Goal: Obtain resource: Obtain resource

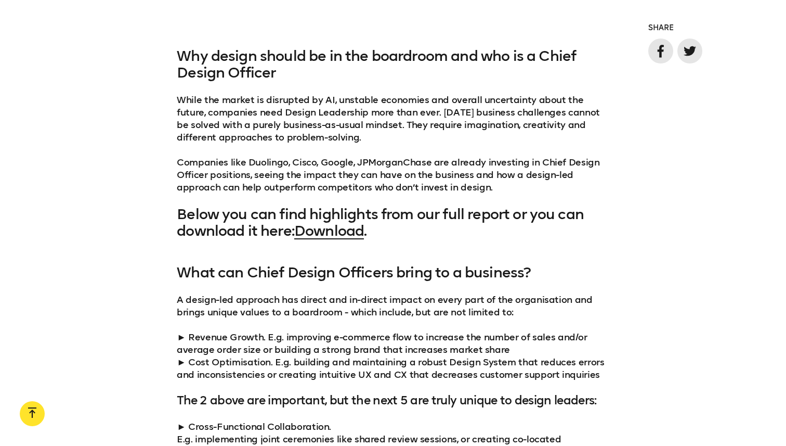
scroll to position [838, 0]
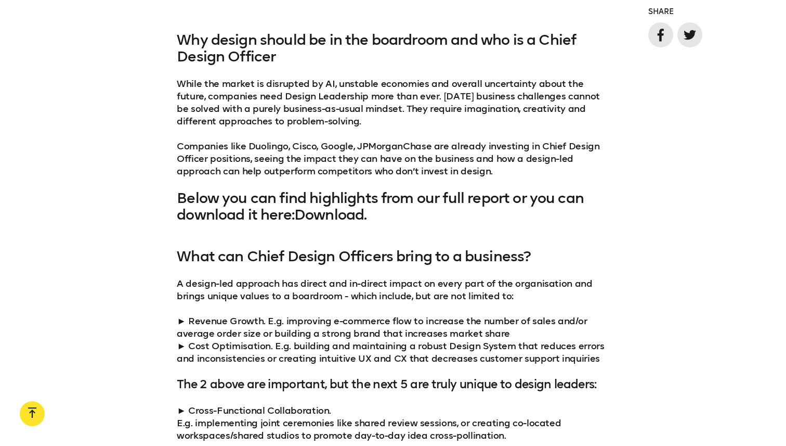
click at [331, 214] on link "Download" at bounding box center [329, 214] width 70 height 17
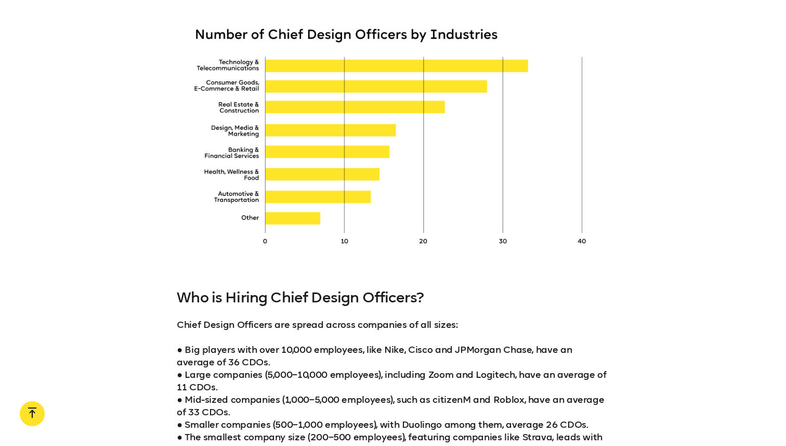
scroll to position [2004, 0]
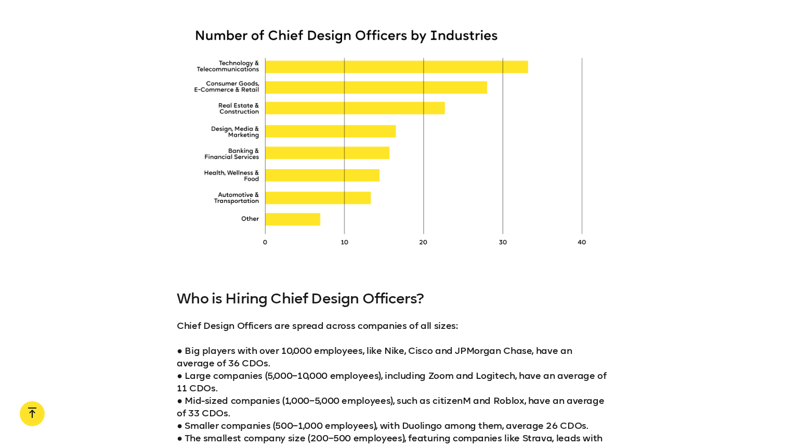
drag, startPoint x: 223, startPoint y: 61, endPoint x: 252, endPoint y: 72, distance: 30.9
click at [252, 72] on div at bounding box center [393, 136] width 433 height 241
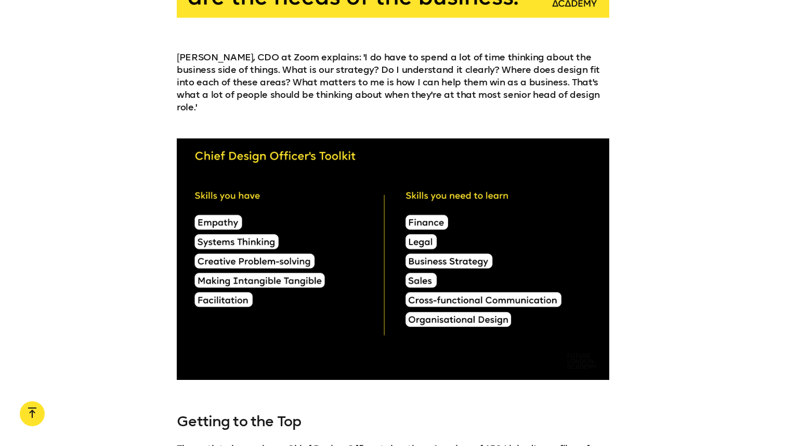
scroll to position [3889, 0]
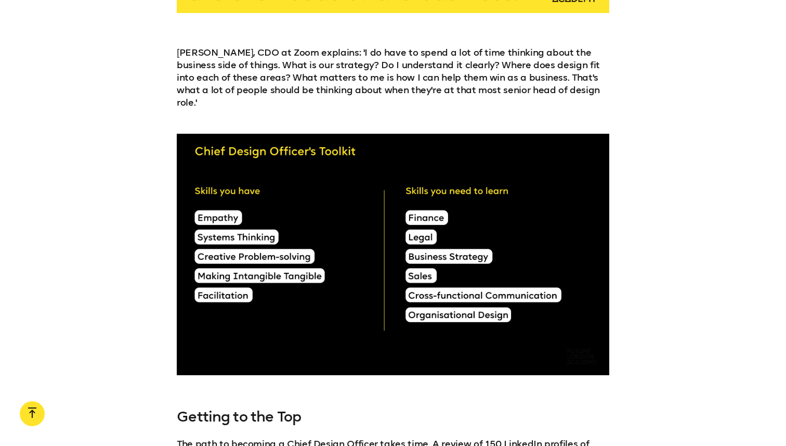
click at [431, 80] on p "Mark Kawano, CDO at Zoom explains: 'I do have to spend a lot of time thinking a…" at bounding box center [393, 77] width 433 height 62
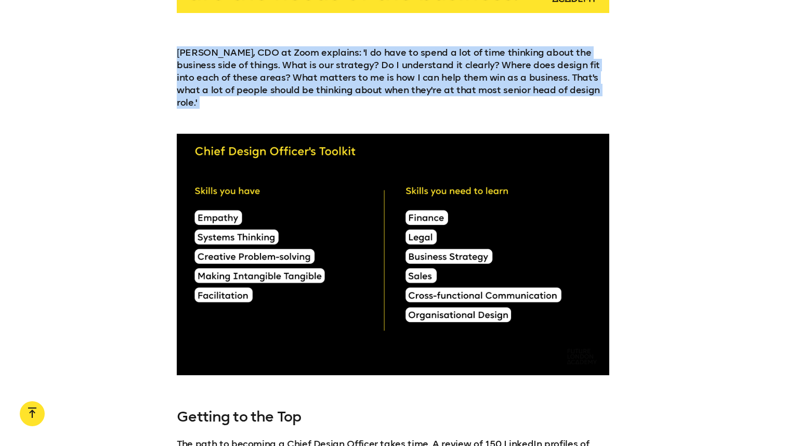
click at [431, 80] on p "Mark Kawano, CDO at Zoom explains: 'I do have to spend a lot of time thinking a…" at bounding box center [393, 77] width 433 height 62
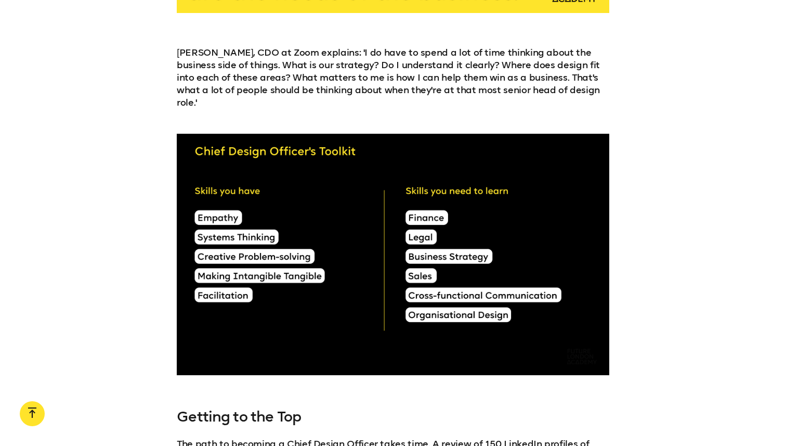
click at [512, 81] on p "Mark Kawano, CDO at Zoom explains: 'I do have to spend a lot of time thinking a…" at bounding box center [393, 77] width 433 height 62
click at [216, 68] on p "Mark Kawano, CDO at Zoom explains: 'I do have to spend a lot of time thinking a…" at bounding box center [393, 77] width 433 height 62
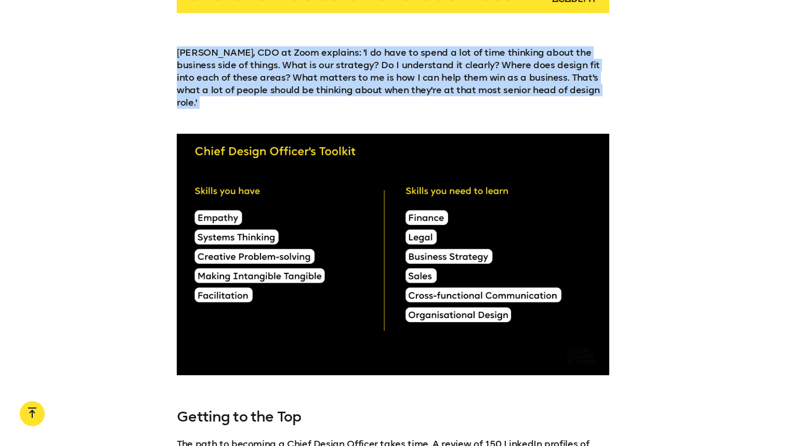
click at [216, 68] on p "Mark Kawano, CDO at Zoom explains: 'I do have to spend a lot of time thinking a…" at bounding box center [393, 77] width 433 height 62
click at [228, 84] on p "Mark Kawano, CDO at Zoom explains: 'I do have to spend a lot of time thinking a…" at bounding box center [393, 77] width 433 height 62
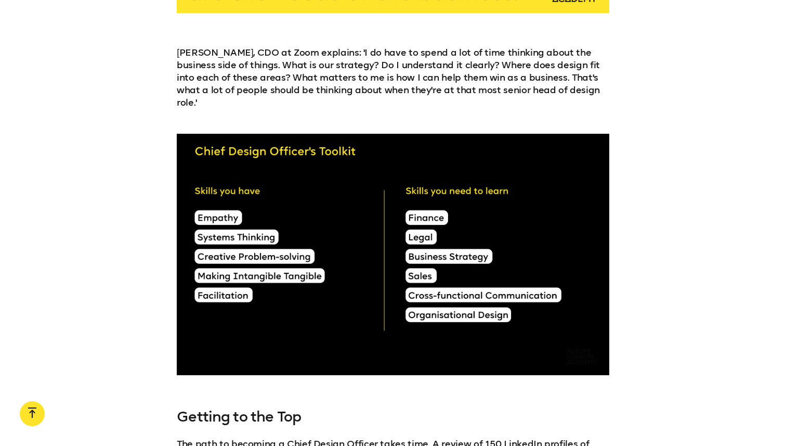
click at [193, 77] on p "Mark Kawano, CDO at Zoom explains: 'I do have to spend a lot of time thinking a…" at bounding box center [393, 77] width 433 height 62
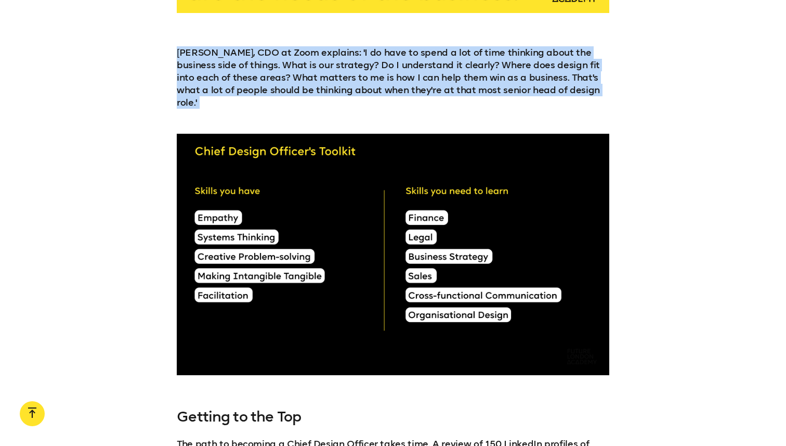
click at [193, 77] on p "Mark Kawano, CDO at Zoom explains: 'I do have to spend a lot of time thinking a…" at bounding box center [393, 77] width 433 height 62
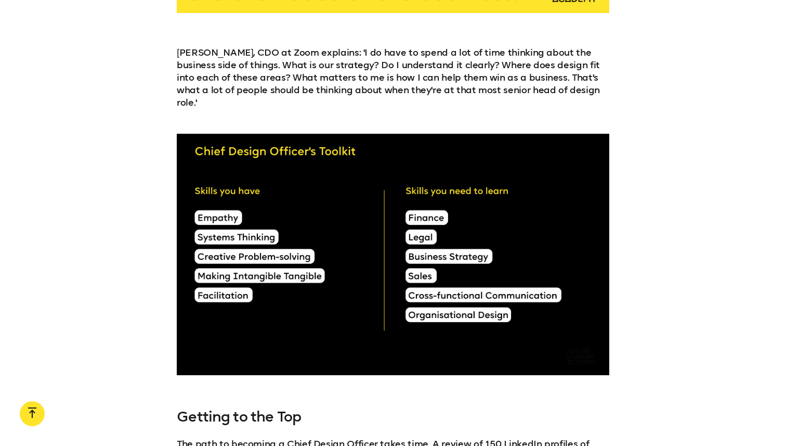
click at [210, 89] on p "Mark Kawano, CDO at Zoom explains: 'I do have to spend a lot of time thinking a…" at bounding box center [393, 77] width 433 height 62
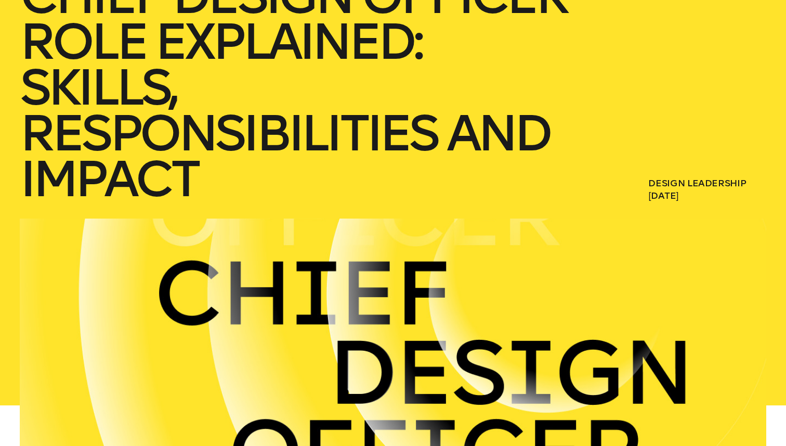
scroll to position [0, 0]
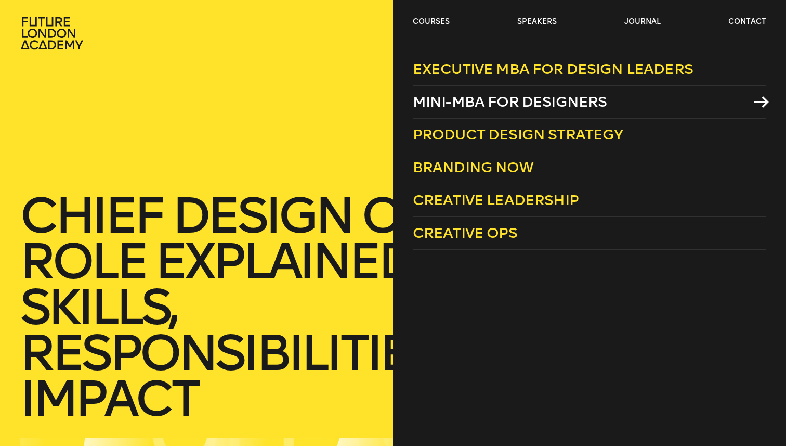
click at [505, 103] on span "Mini-MBA for Designers" at bounding box center [510, 101] width 194 height 17
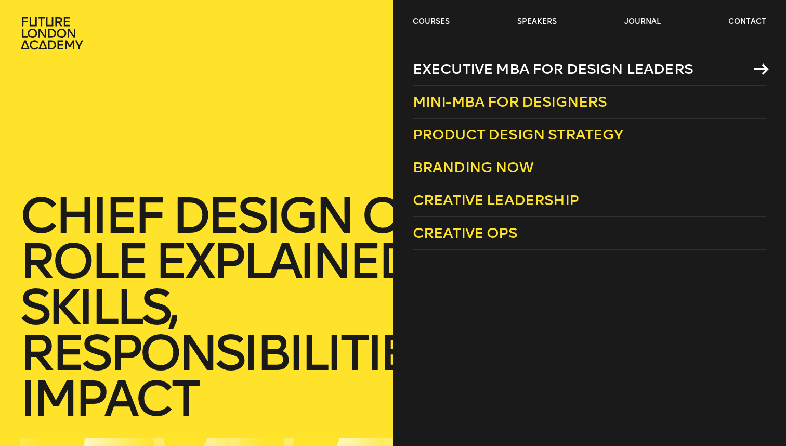
click at [472, 62] on span "Executive MBA for Design Leaders" at bounding box center [553, 68] width 280 height 17
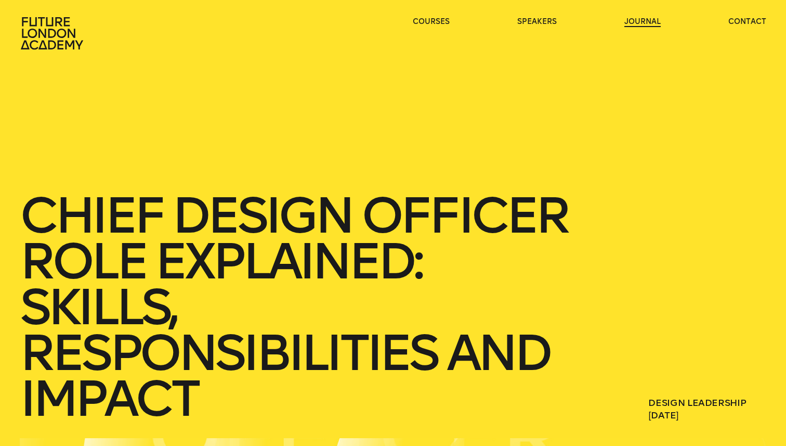
click at [641, 22] on link "journal" at bounding box center [643, 22] width 36 height 10
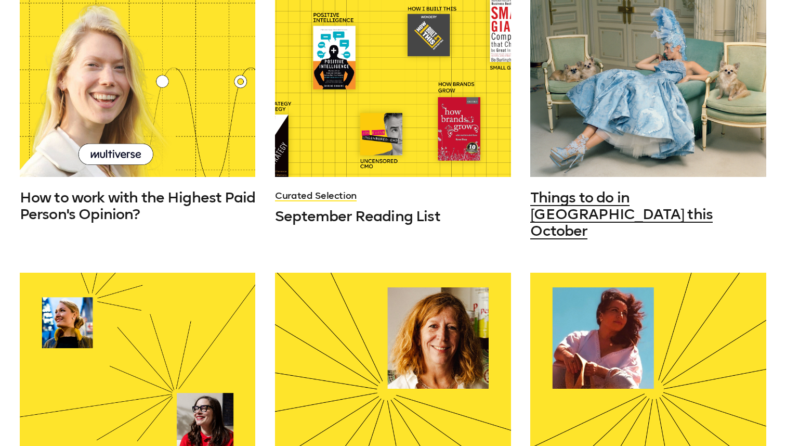
scroll to position [164, 0]
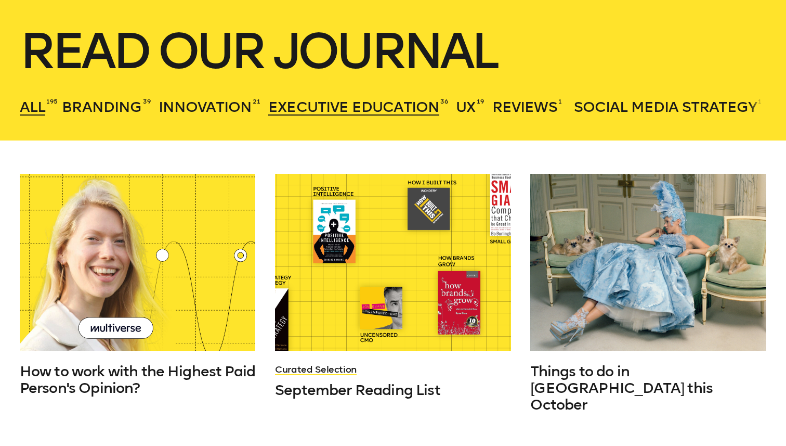
click at [313, 98] on span "Executive Education" at bounding box center [353, 106] width 171 height 17
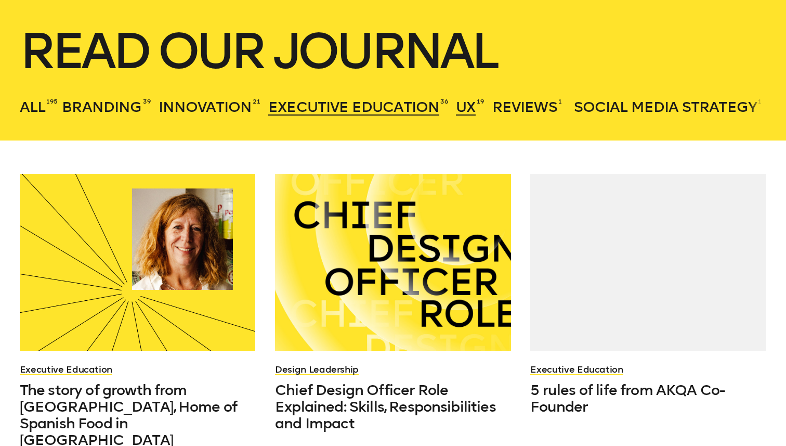
click at [460, 106] on span "UX" at bounding box center [465, 106] width 19 height 17
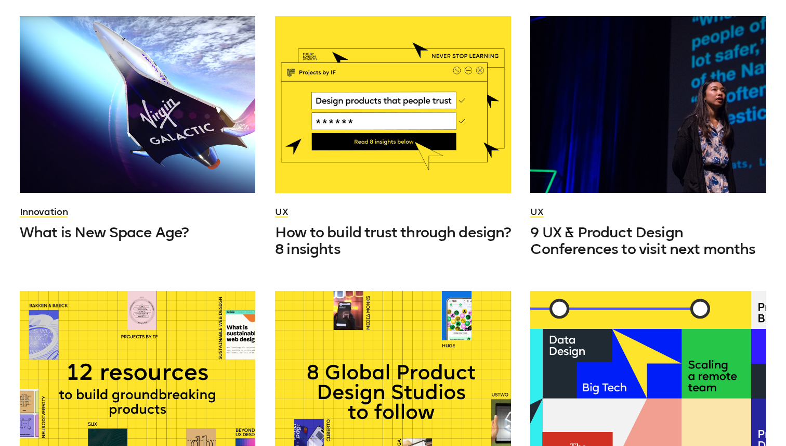
scroll to position [323, 0]
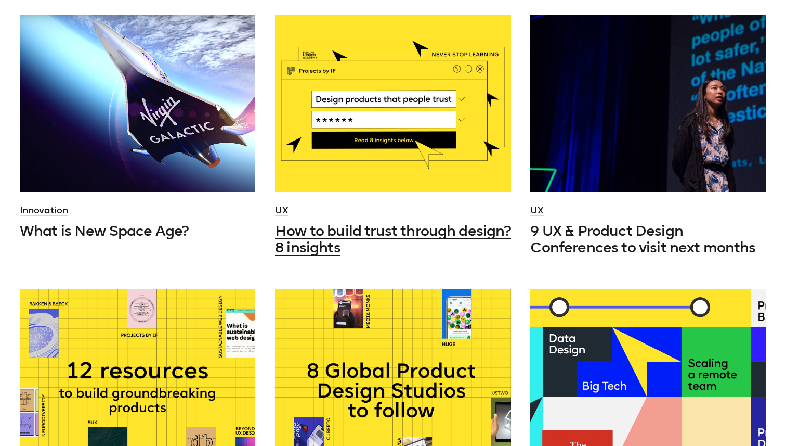
click at [420, 148] on div at bounding box center [393, 103] width 236 height 177
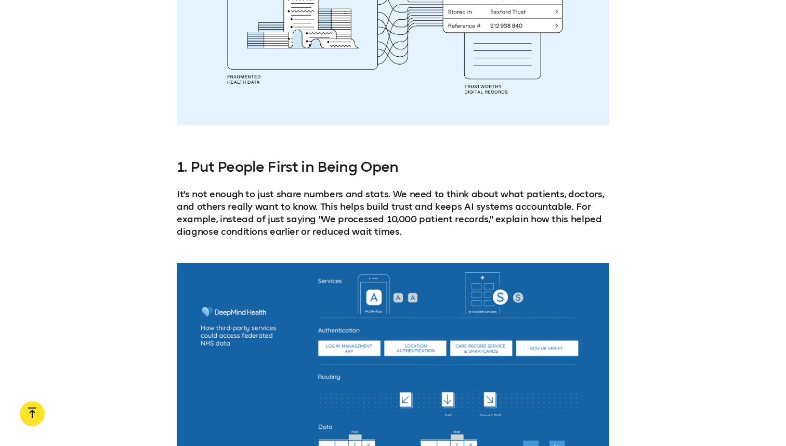
scroll to position [1210, 0]
click at [331, 100] on div at bounding box center [393, 4] width 433 height 241
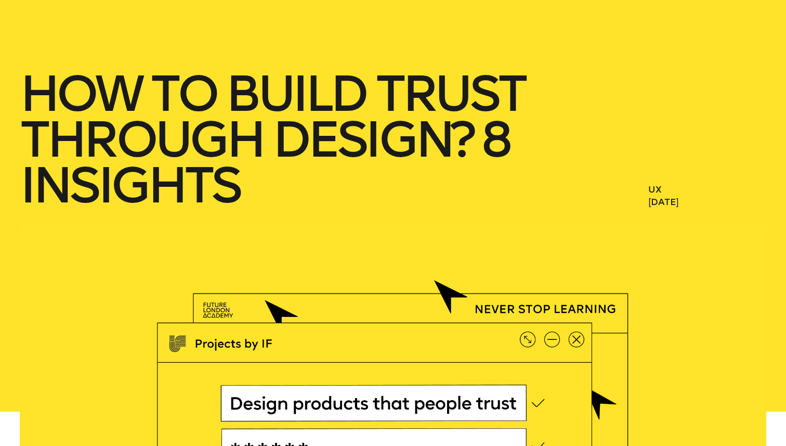
scroll to position [0, 0]
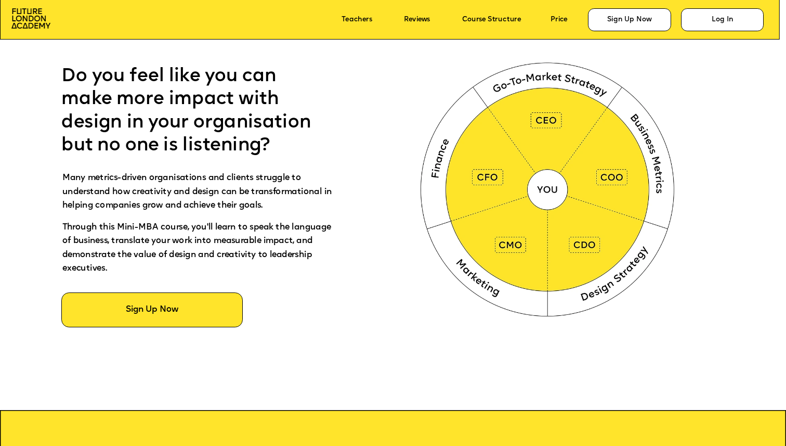
scroll to position [494, 0]
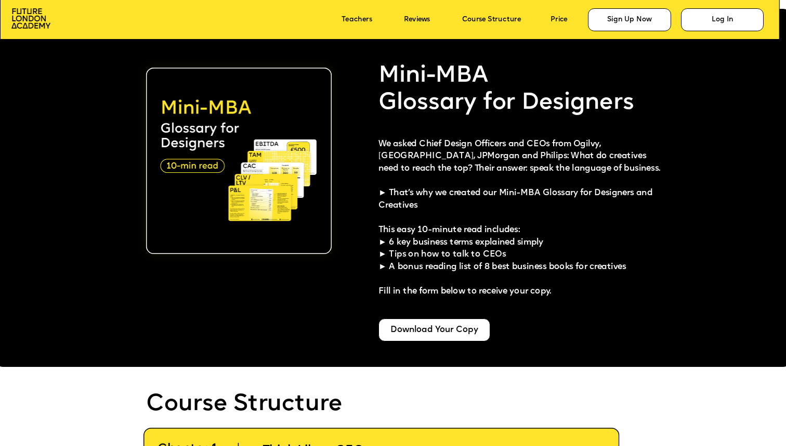
scroll to position [2055, 0]
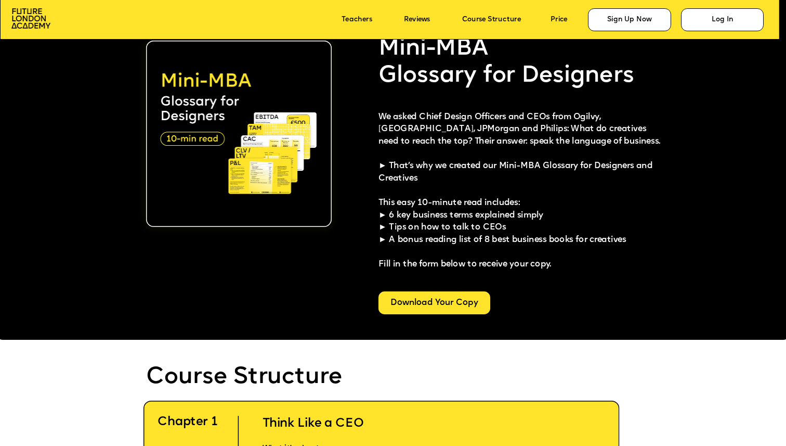
click at [453, 308] on div "Download Your Copy" at bounding box center [435, 302] width 112 height 23
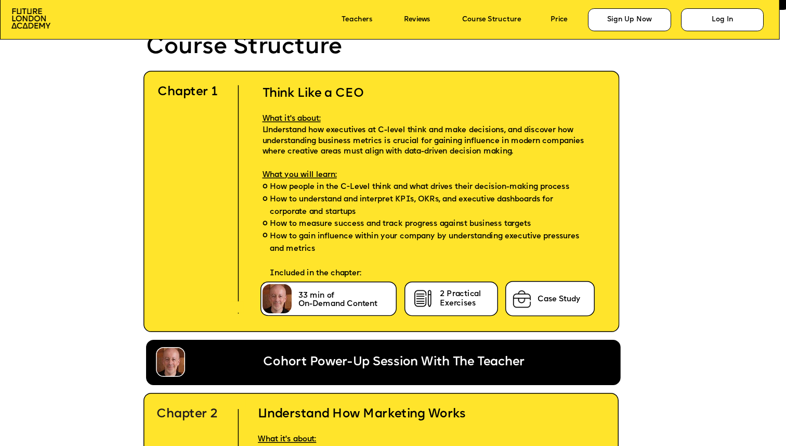
scroll to position [2389, 0]
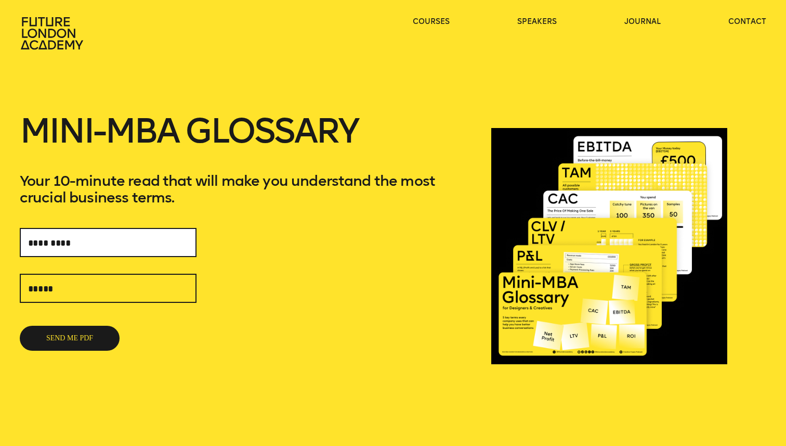
click at [135, 236] on input "text" at bounding box center [108, 242] width 177 height 29
type input "********"
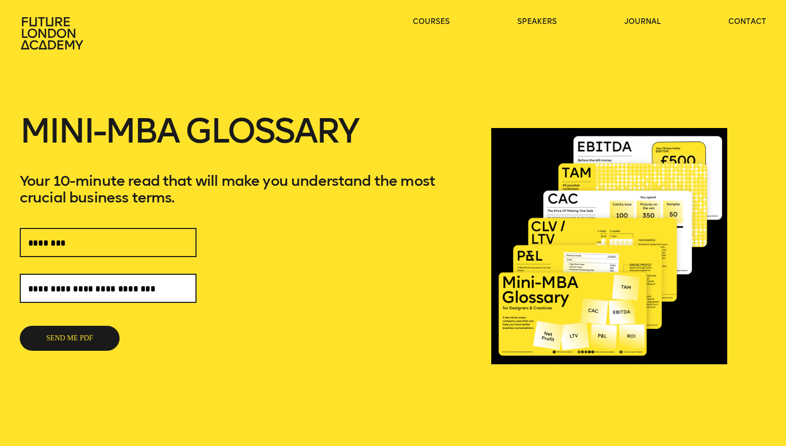
type input "**********"
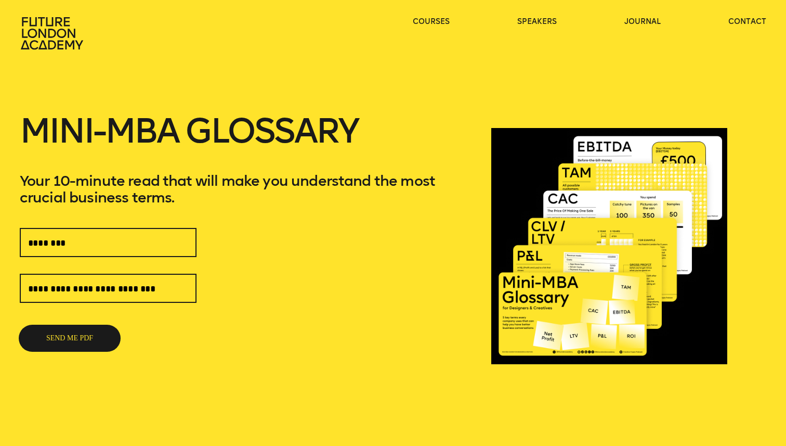
click at [57, 332] on button "SEND ME PDF" at bounding box center [70, 338] width 100 height 25
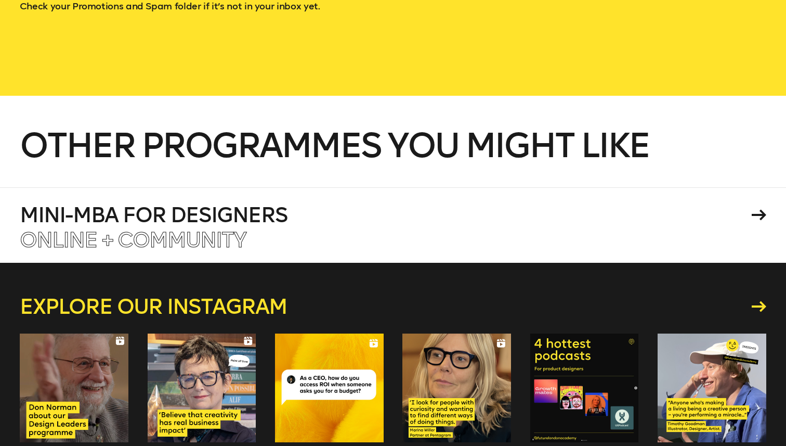
scroll to position [189, 0]
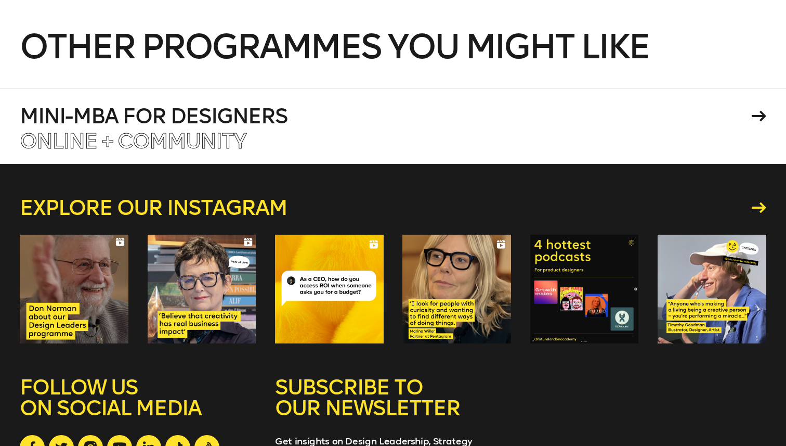
scroll to position [0, 0]
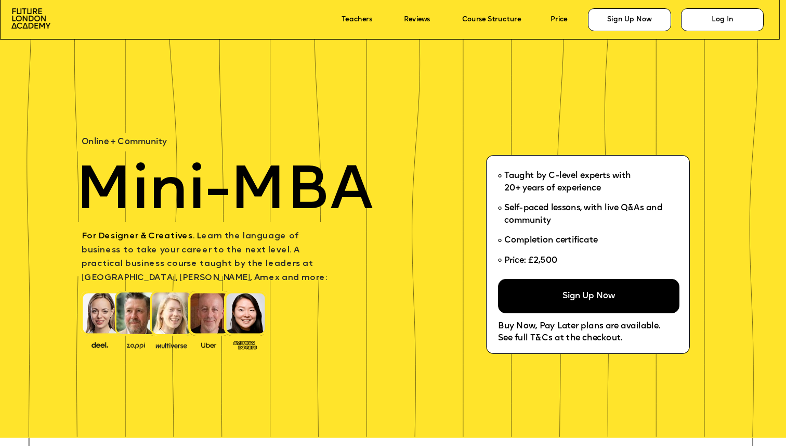
scroll to position [33, 0]
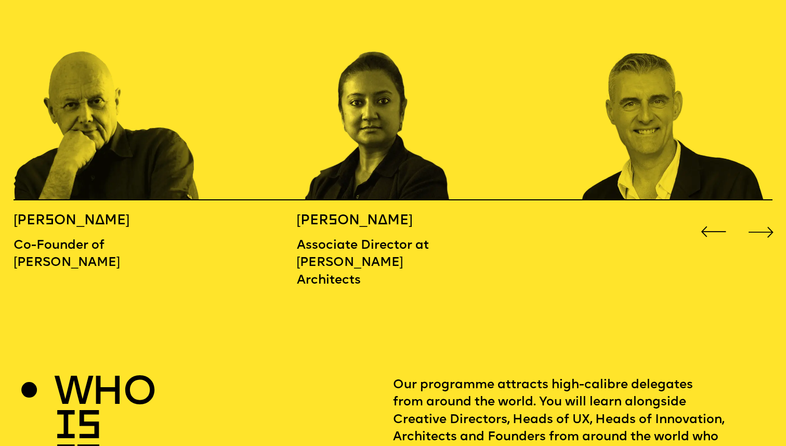
scroll to position [1276, 0]
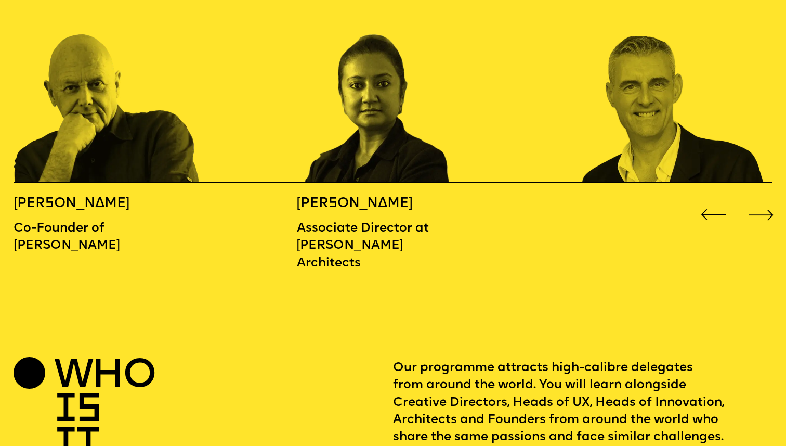
click at [765, 201] on div "Next slide" at bounding box center [761, 214] width 31 height 31
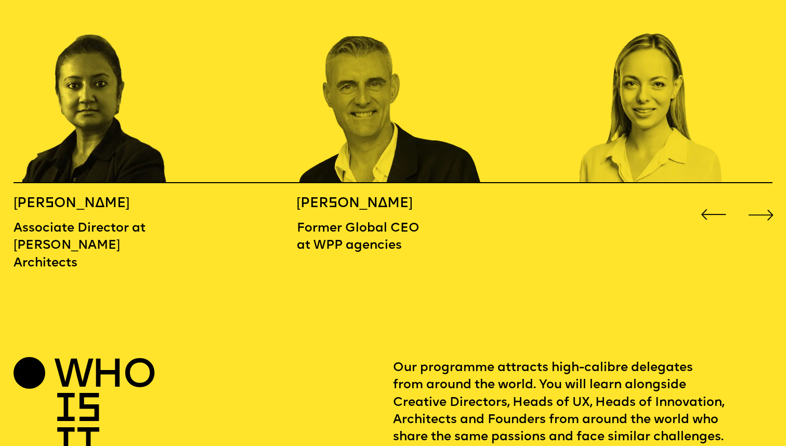
click at [765, 201] on div "Next slide" at bounding box center [761, 214] width 31 height 31
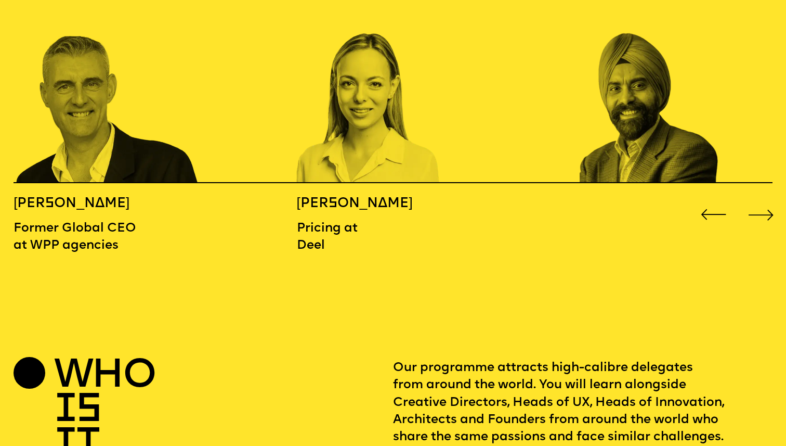
click at [765, 202] on div "Next slide" at bounding box center [761, 214] width 31 height 31
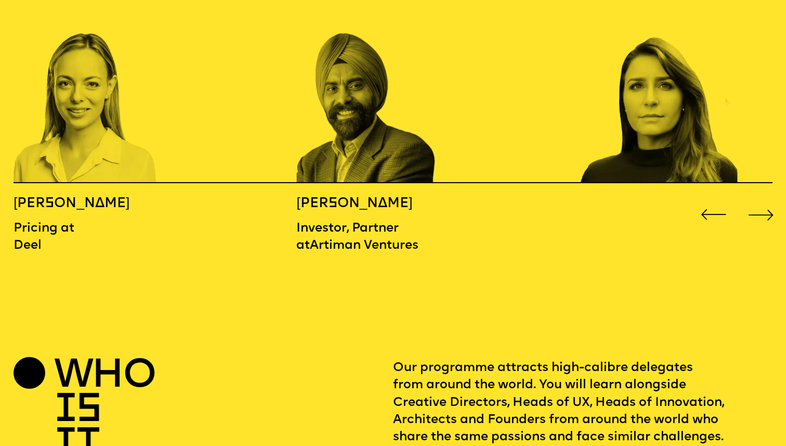
click at [765, 202] on div "Next slide" at bounding box center [761, 214] width 31 height 31
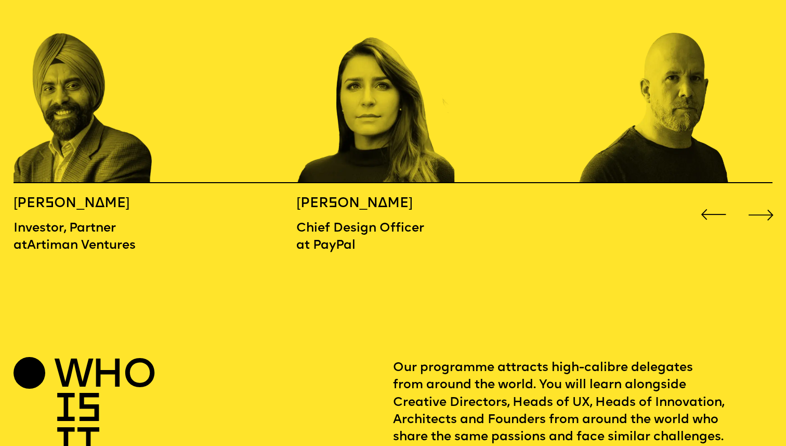
click at [765, 202] on div "Next slide" at bounding box center [761, 214] width 31 height 31
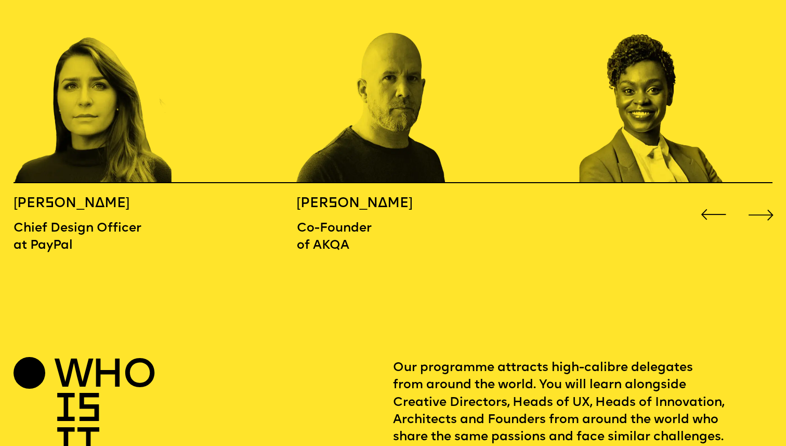
click at [765, 202] on div "Next slide" at bounding box center [761, 214] width 31 height 31
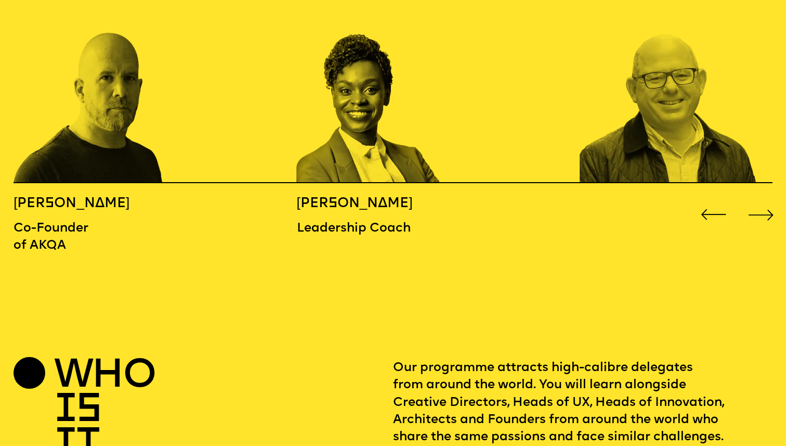
click at [765, 202] on div "Next slide" at bounding box center [761, 214] width 31 height 31
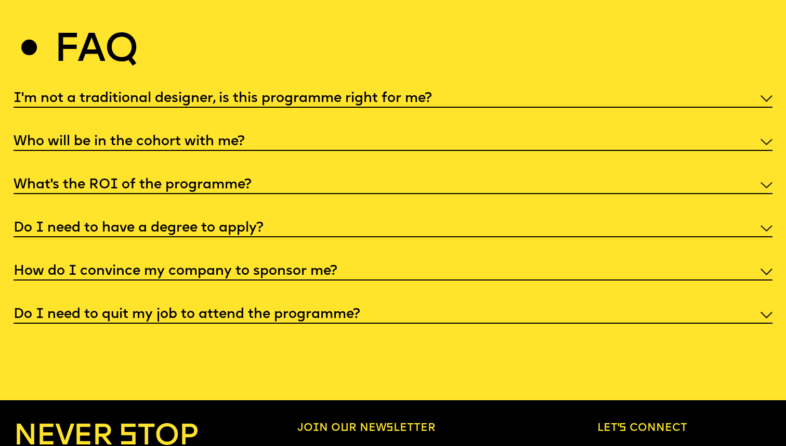
scroll to position [4106, 0]
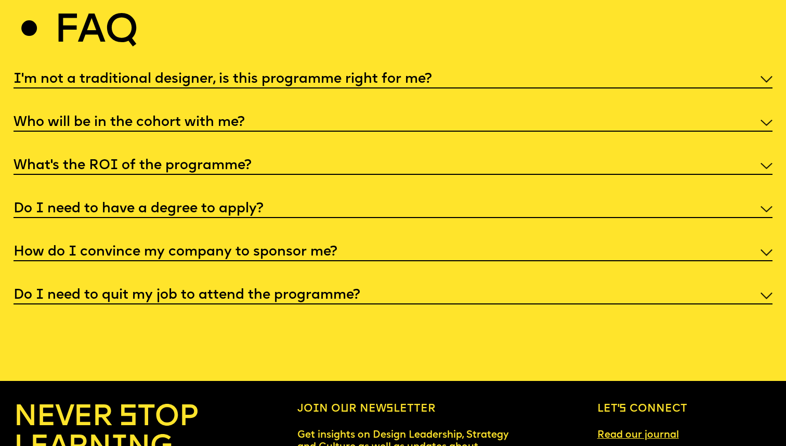
click at [302, 74] on h5 "I'm not a traditional designer, is this programme right for me?" at bounding box center [223, 79] width 419 height 10
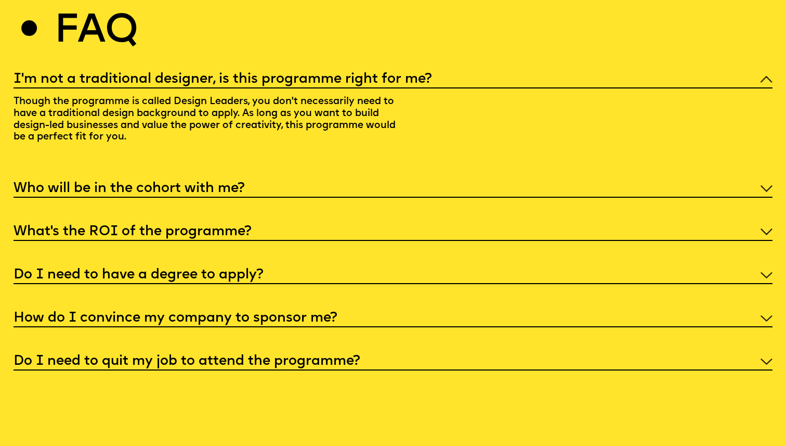
click at [302, 74] on h5 "I'm not a traditional designer, is this programme right for me?" at bounding box center [223, 79] width 419 height 10
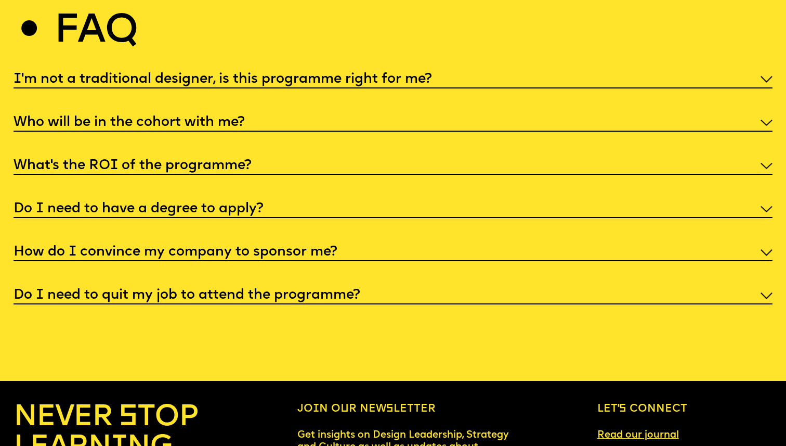
click at [263, 159] on div "What’s the ROI of the programme?" at bounding box center [393, 165] width 759 height 20
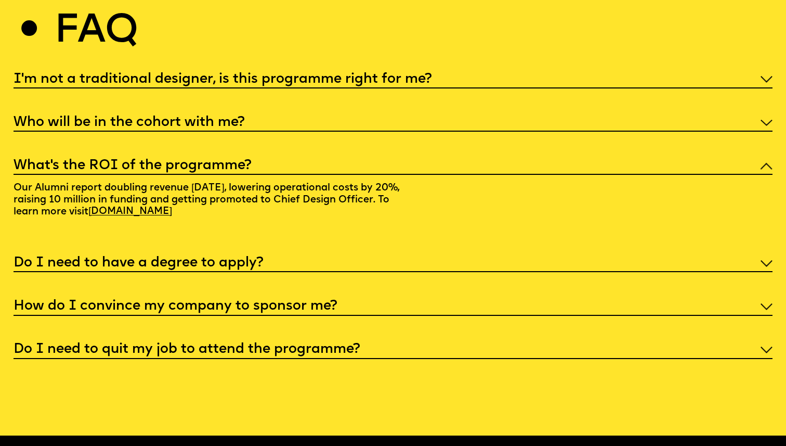
click at [275, 166] on div "What’s the ROI of the programme?" at bounding box center [393, 165] width 759 height 20
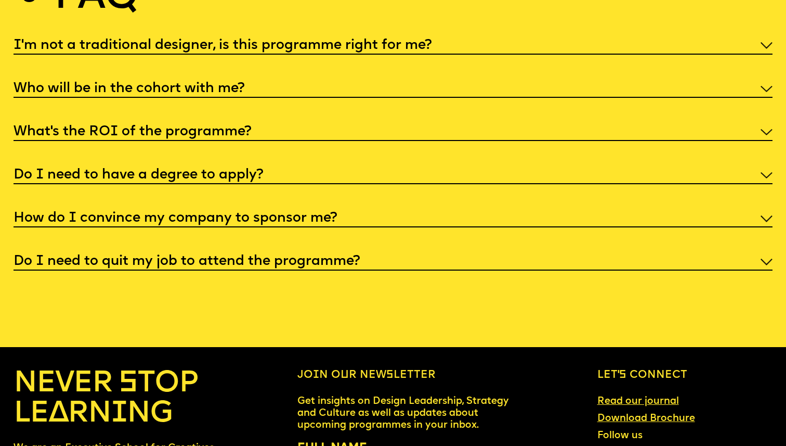
scroll to position [4148, 0]
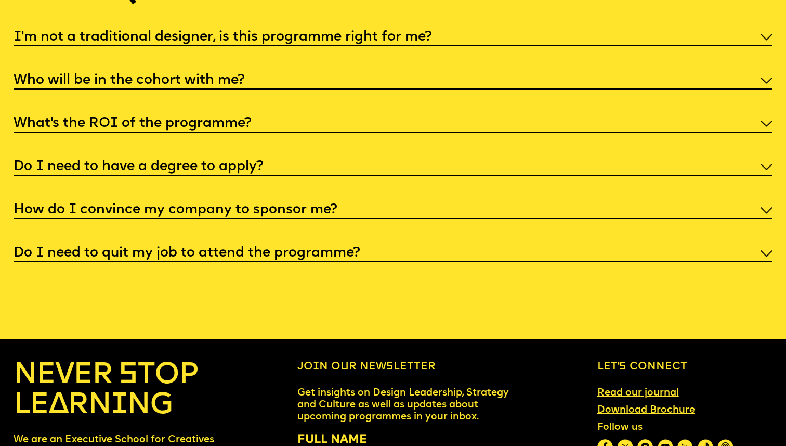
click at [278, 205] on h5 "How do I convince my company to sponsor me?" at bounding box center [176, 210] width 324 height 10
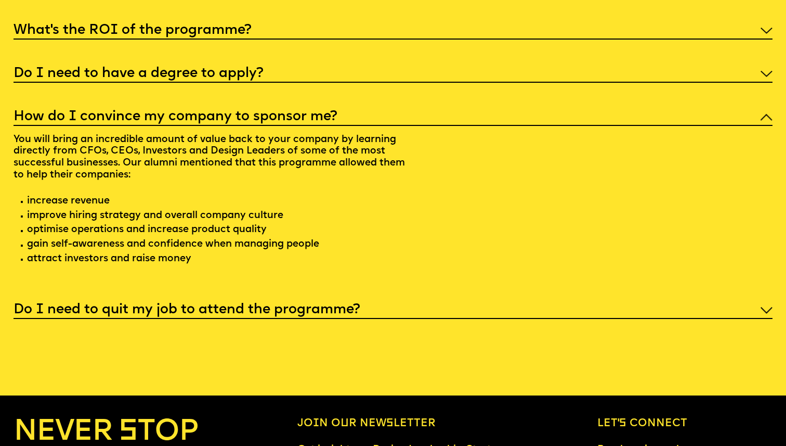
scroll to position [4250, 0]
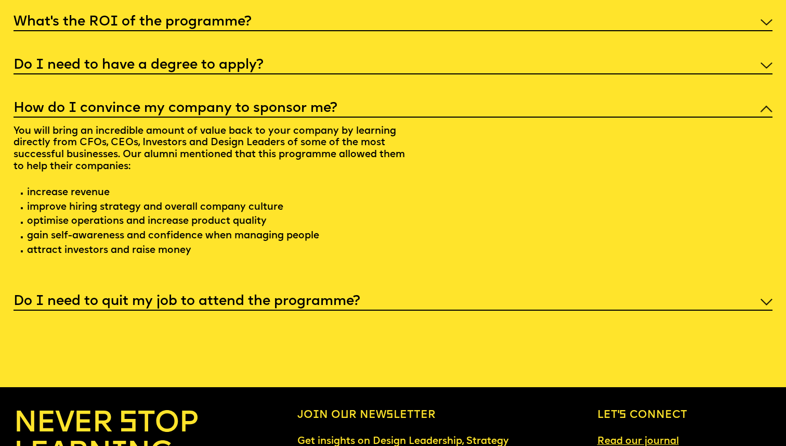
click at [364, 108] on div "How do I convince my company to sponsor me?" at bounding box center [393, 108] width 759 height 20
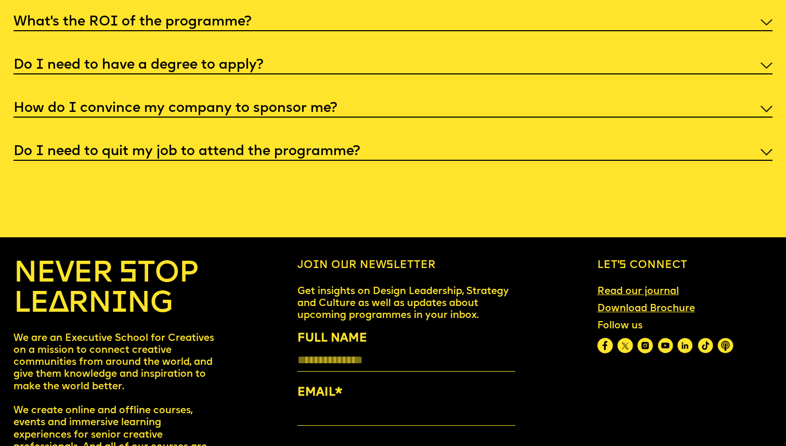
click at [356, 147] on h5 "Do I need to quit my job to attend the programme?" at bounding box center [187, 152] width 347 height 10
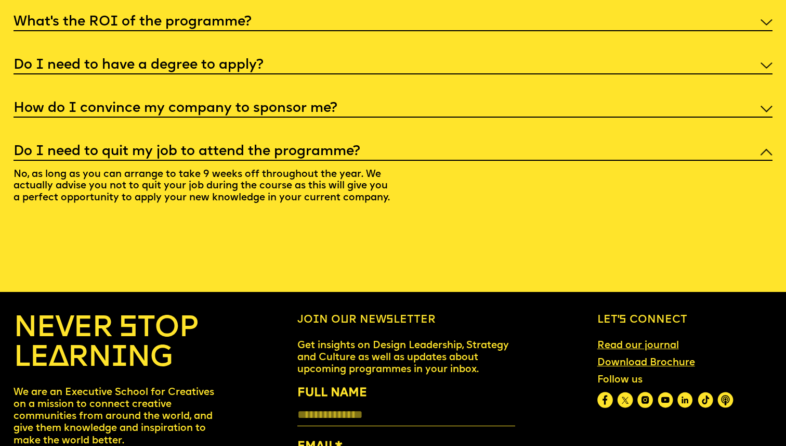
click at [356, 147] on h5 "Do I need to quit my job to attend the programme?" at bounding box center [187, 152] width 347 height 10
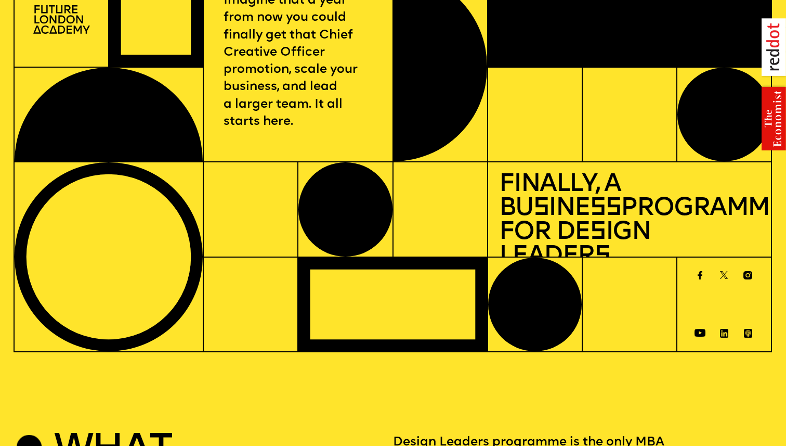
scroll to position [0, 0]
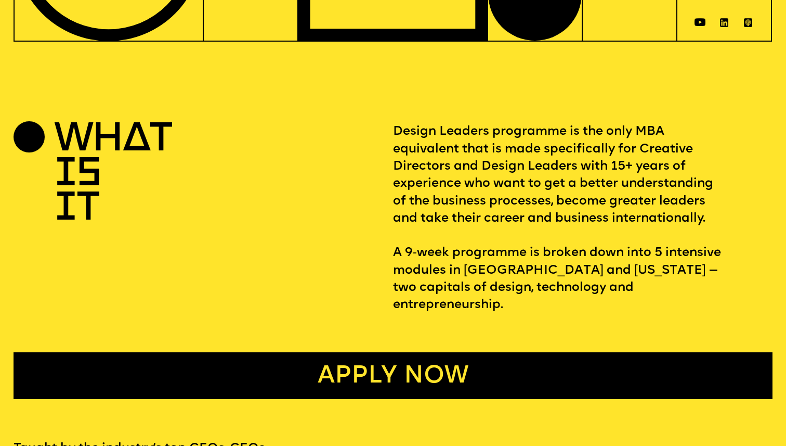
click at [370, 352] on link "Apply now" at bounding box center [393, 375] width 759 height 47
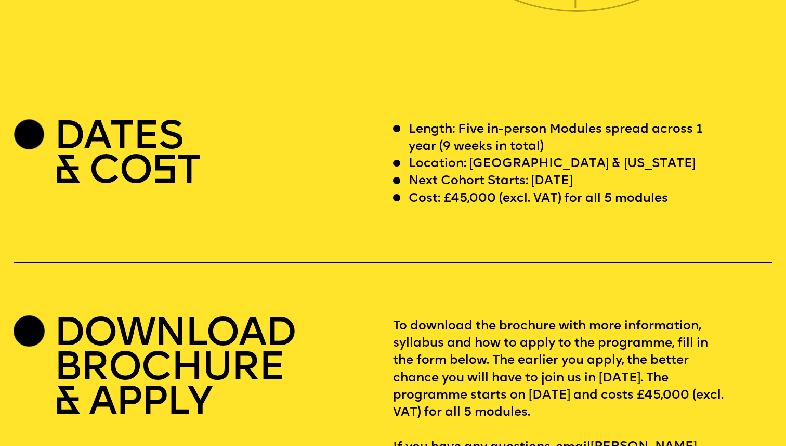
scroll to position [3155, 0]
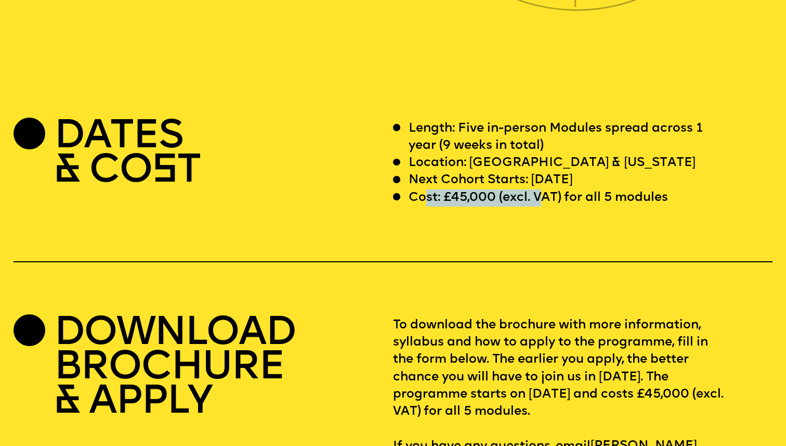
drag, startPoint x: 424, startPoint y: 173, endPoint x: 544, endPoint y: 178, distance: 120.2
click at [544, 189] on p "Cost: £45,000 (excl. VAT) for all 5 modules" at bounding box center [538, 197] width 259 height 17
click at [633, 189] on p "Cost: £45,000 (excl. VAT) for all 5 modules" at bounding box center [538, 197] width 259 height 17
drag, startPoint x: 453, startPoint y: 181, endPoint x: 513, endPoint y: 181, distance: 59.8
click at [513, 189] on p "Cost: £45,000 (excl. VAT) for all 5 modules" at bounding box center [538, 197] width 259 height 17
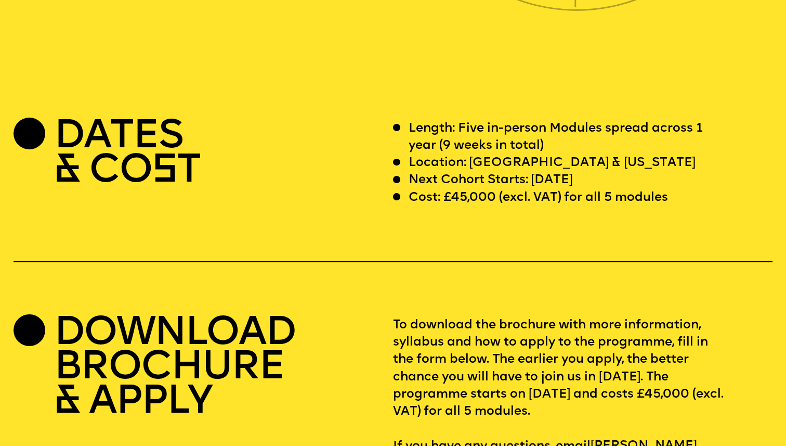
click at [573, 172] on p "Next Cohort Starts: 12 July 2026" at bounding box center [491, 180] width 164 height 17
click at [614, 172] on div "Next Cohort Starts: 12 July 2026" at bounding box center [559, 180] width 332 height 17
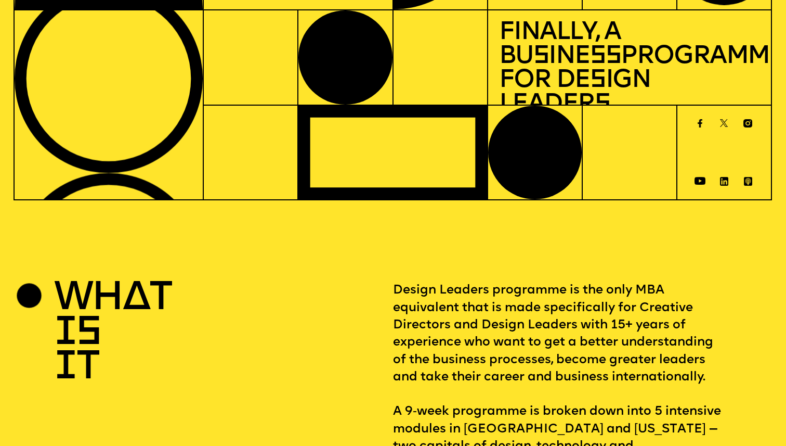
scroll to position [0, 0]
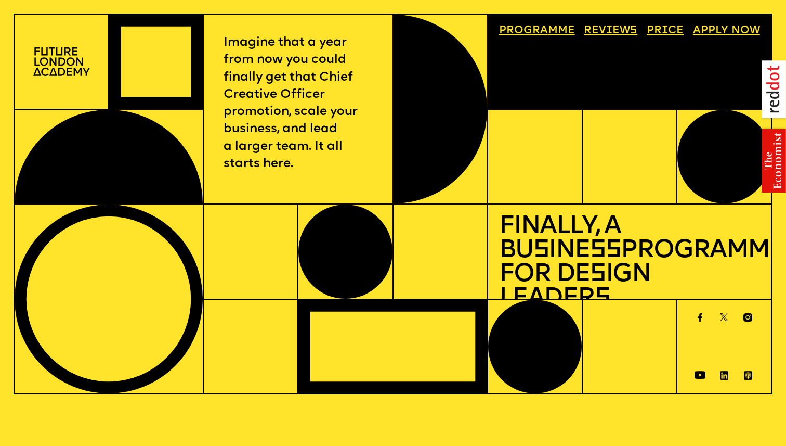
click at [534, 30] on link "Progr a mme" at bounding box center [537, 31] width 87 height 22
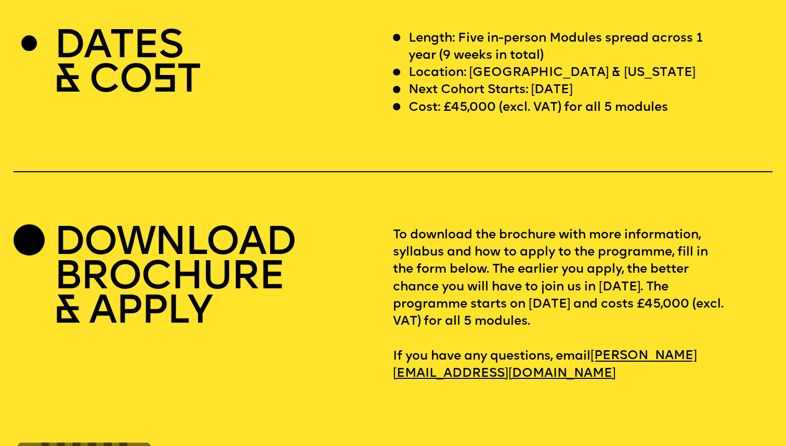
scroll to position [3243, 0]
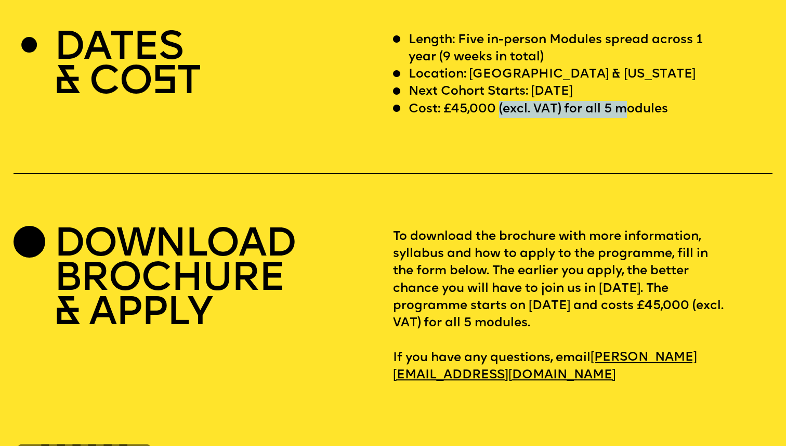
drag, startPoint x: 498, startPoint y: 85, endPoint x: 624, endPoint y: 84, distance: 125.3
click at [624, 101] on p "Cost: £45,000 (excl. VAT) for all 5 modules" at bounding box center [538, 109] width 259 height 17
click at [543, 101] on p "Cost: £45,000 (excl. VAT) for all 5 modules" at bounding box center [538, 109] width 259 height 17
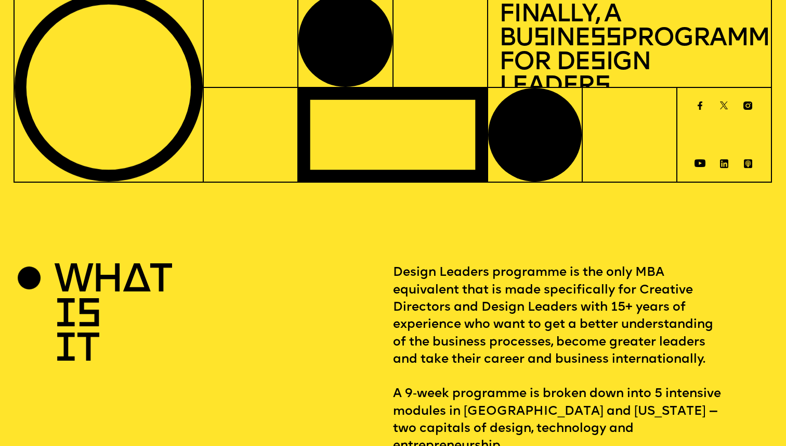
scroll to position [0, 0]
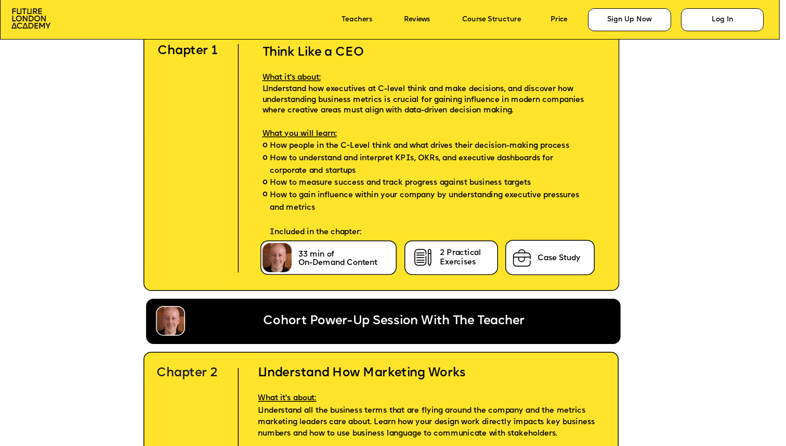
scroll to position [2447, 0]
